Goal: Information Seeking & Learning: Learn about a topic

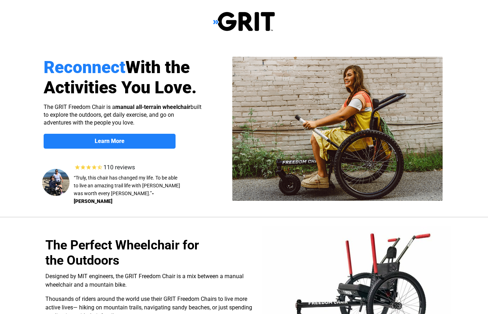
select select "US"
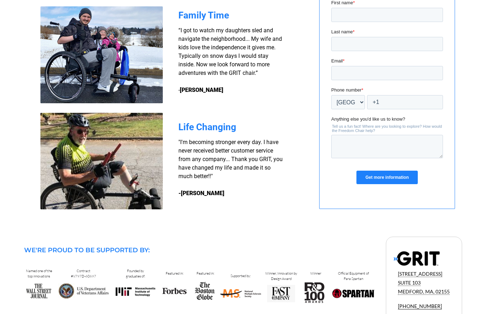
scroll to position [616, 0]
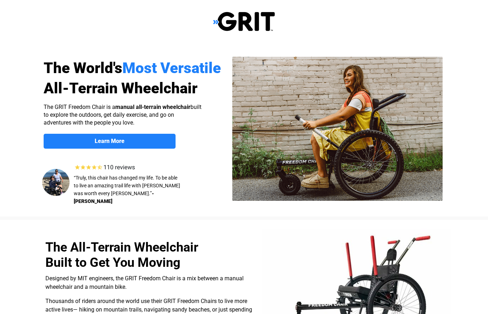
select select "US"
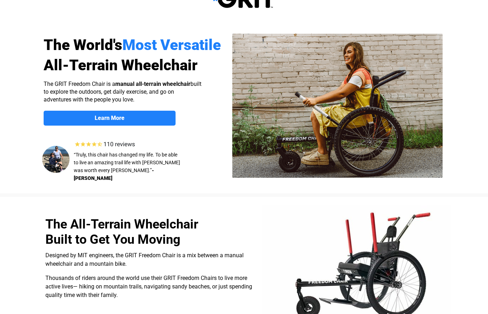
scroll to position [23, 0]
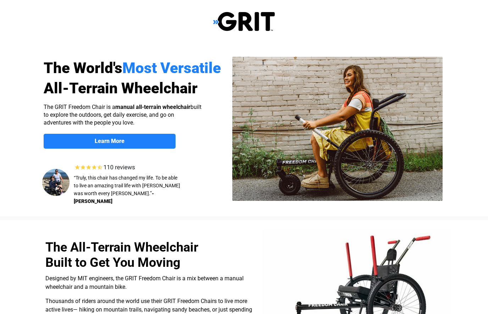
select select "US"
